Goal: Task Accomplishment & Management: Use online tool/utility

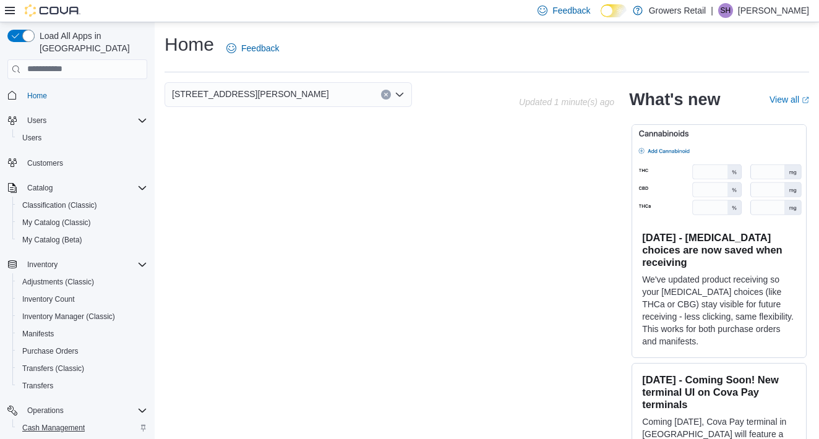
click at [62, 423] on span "Cash Management" at bounding box center [53, 428] width 62 height 10
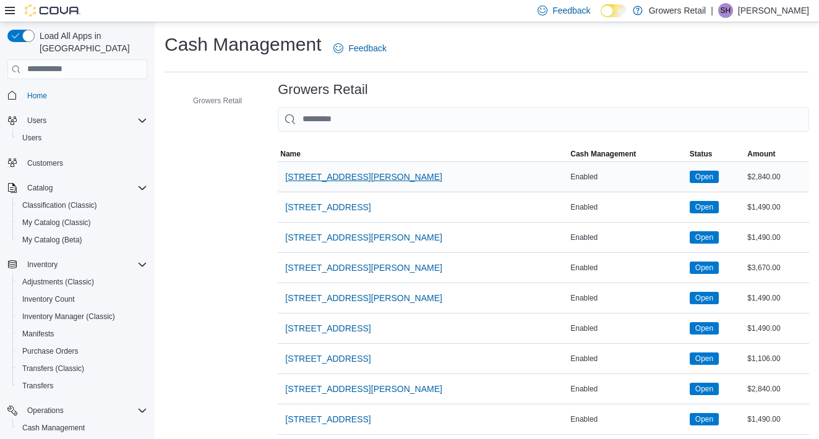
click at [317, 172] on span "1021 Pape Avenue" at bounding box center [363, 177] width 157 height 12
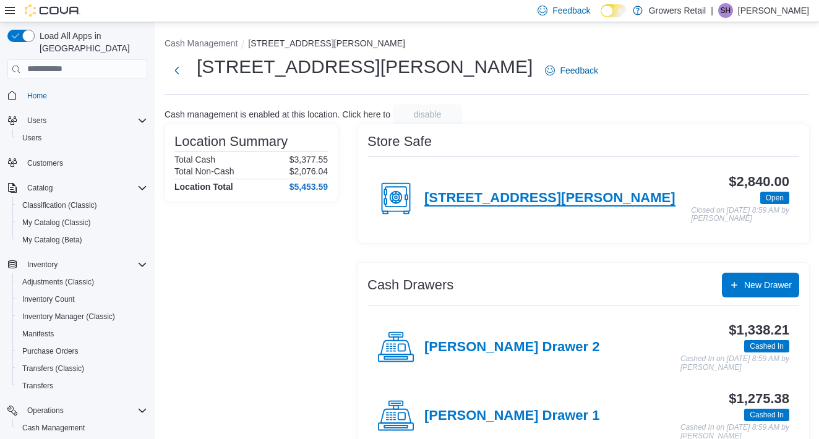
click at [477, 200] on h4 "1021 Pape Avenue" at bounding box center [549, 198] width 251 height 16
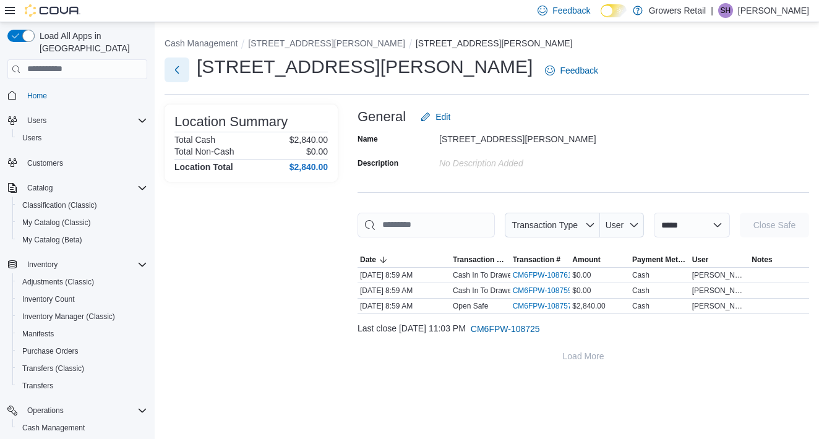
click at [181, 69] on button "Next" at bounding box center [176, 70] width 25 height 25
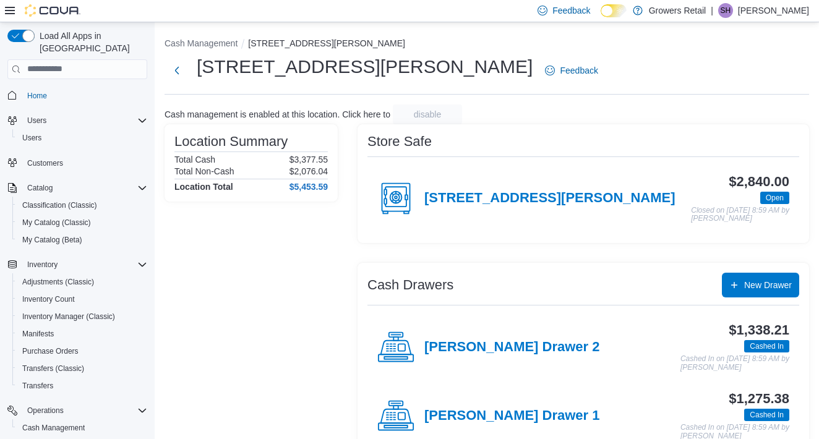
click at [485, 357] on div "Pape Drawer 2" at bounding box center [488, 347] width 222 height 37
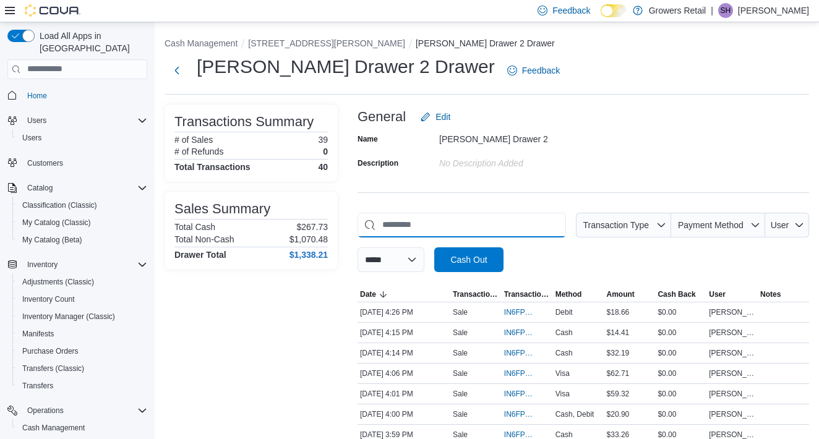
click at [460, 228] on input "This is a search bar. As you type, the results lower in the page will automatic…" at bounding box center [461, 225] width 208 height 25
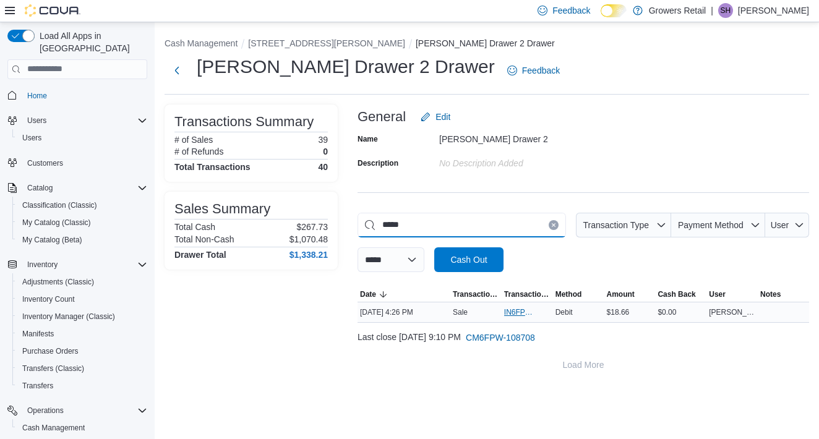
type input "*****"
click at [516, 312] on span "IN6FPW-2030829" at bounding box center [521, 312] width 34 height 10
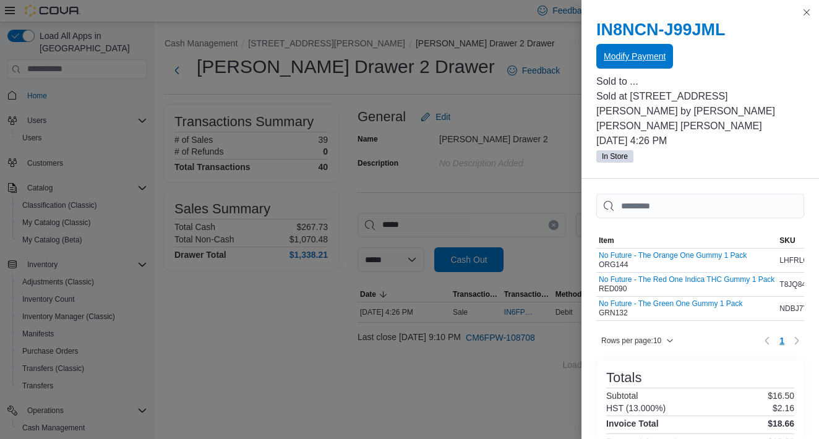
click at [633, 49] on span "Modify Payment" at bounding box center [635, 56] width 62 height 25
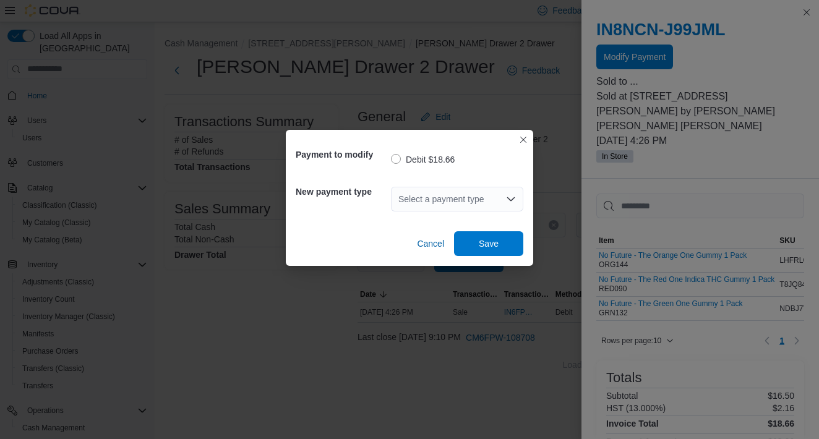
click at [460, 189] on div "Select a payment type" at bounding box center [457, 199] width 132 height 25
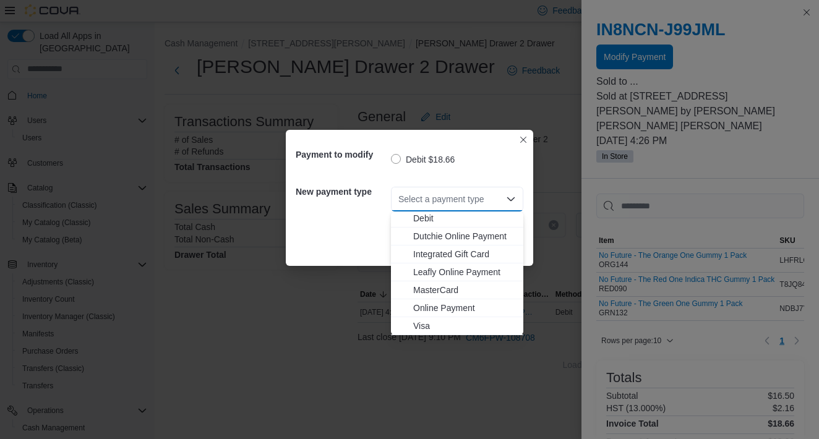
scroll to position [20, 0]
click at [438, 288] on span "MasterCard" at bounding box center [464, 290] width 103 height 12
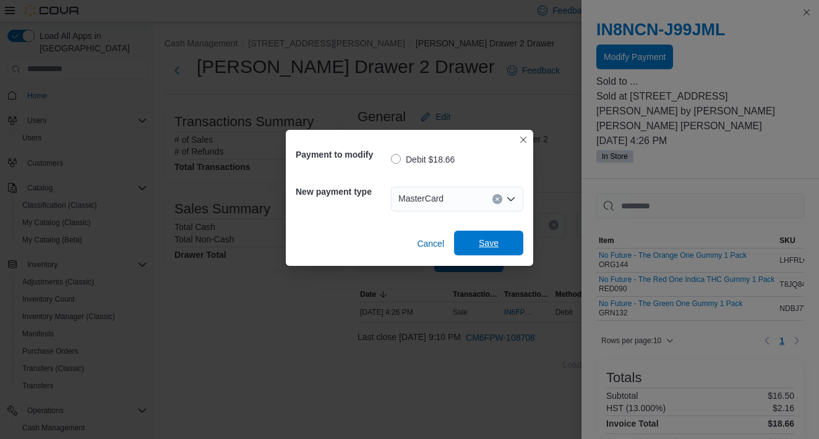
click at [504, 243] on span "Save" at bounding box center [488, 243] width 54 height 25
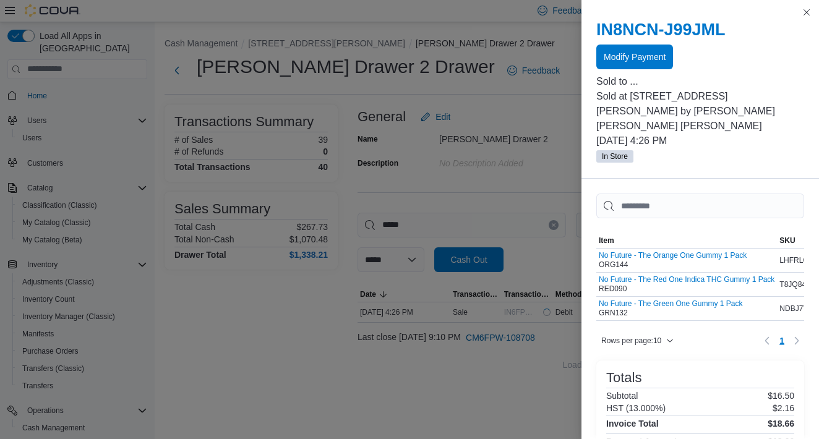
scroll to position [0, 0]
